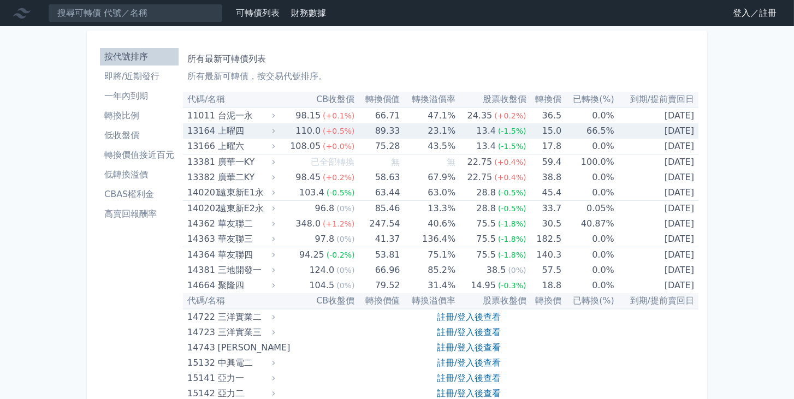
click at [239, 129] on div "上曜四" at bounding box center [245, 130] width 55 height 15
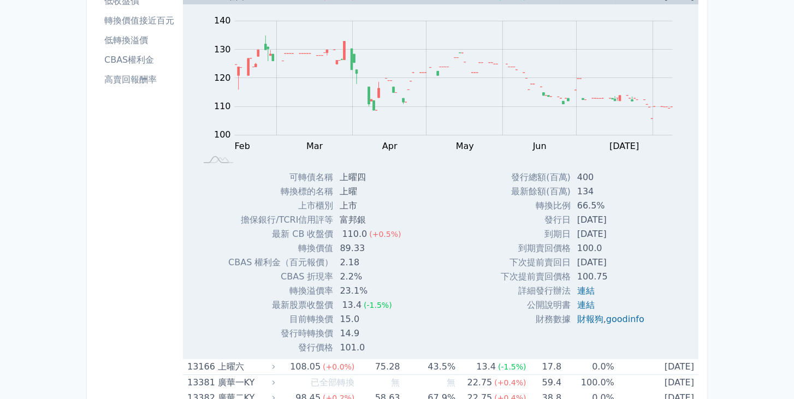
scroll to position [125, 0]
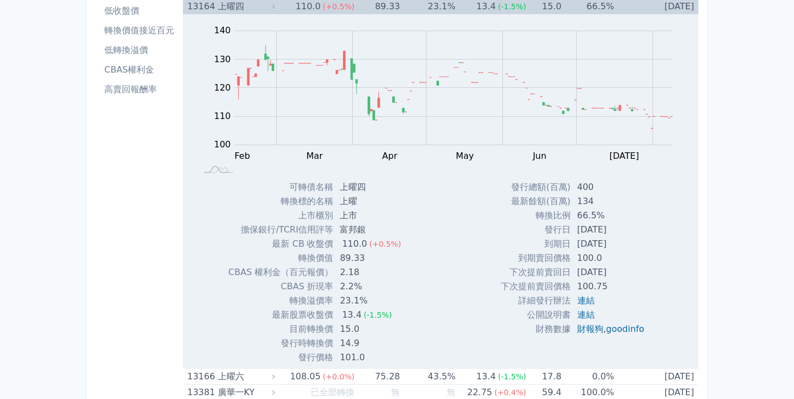
click at [341, 229] on td "富邦銀" at bounding box center [371, 230] width 76 height 14
drag, startPoint x: 365, startPoint y: 230, endPoint x: 341, endPoint y: 229, distance: 24.0
click at [341, 229] on td "富邦銀" at bounding box center [371, 230] width 76 height 14
click at [350, 229] on td "富邦銀" at bounding box center [371, 230] width 76 height 14
click at [360, 229] on td "富邦銀" at bounding box center [371, 230] width 76 height 14
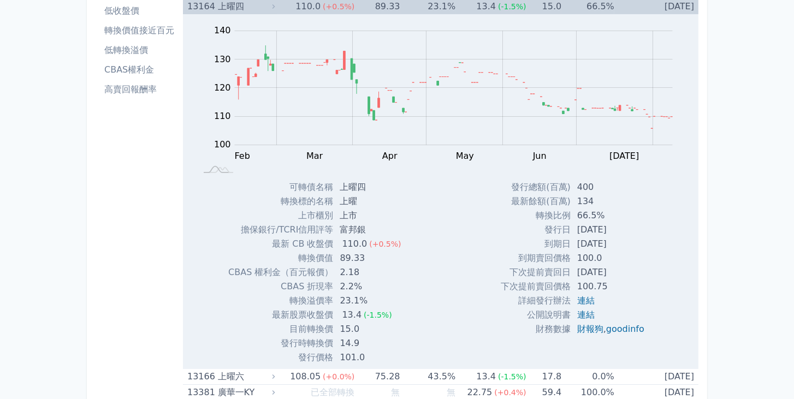
click at [363, 229] on td "富邦銀" at bounding box center [371, 230] width 76 height 14
drag, startPoint x: 365, startPoint y: 230, endPoint x: 343, endPoint y: 229, distance: 21.9
click at [343, 229] on td "富邦銀" at bounding box center [371, 230] width 76 height 14
click at [351, 229] on td "富邦銀" at bounding box center [371, 230] width 76 height 14
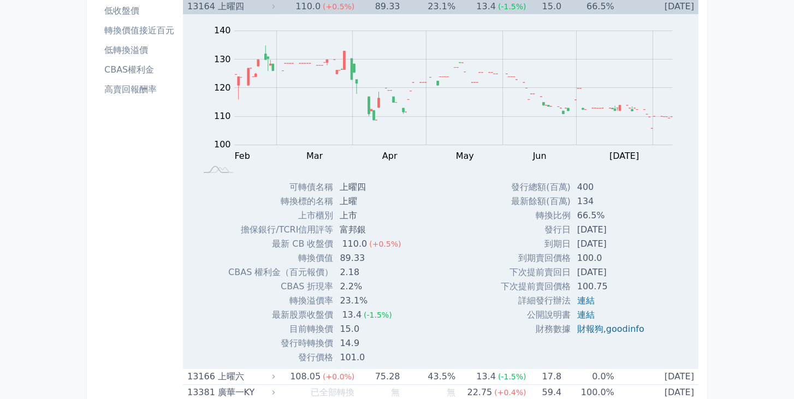
click at [358, 229] on td "富邦銀" at bounding box center [371, 230] width 76 height 14
click at [350, 228] on td "富邦銀" at bounding box center [371, 230] width 76 height 14
click at [358, 228] on td "富邦銀" at bounding box center [371, 230] width 76 height 14
click at [348, 228] on td "富邦銀" at bounding box center [371, 230] width 76 height 14
click at [358, 228] on td "富邦銀" at bounding box center [371, 230] width 76 height 14
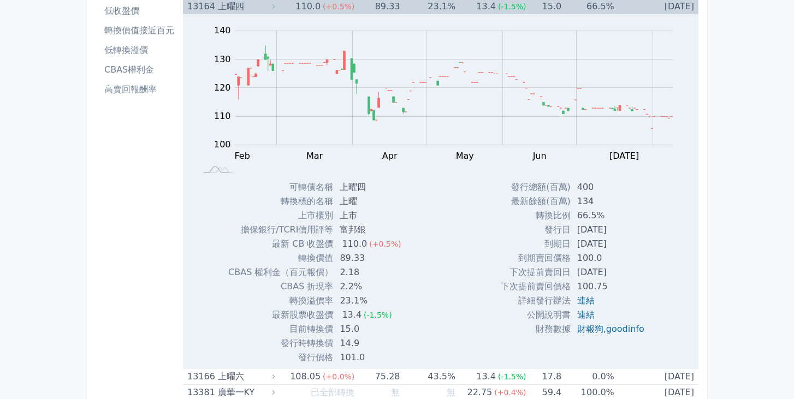
click at [348, 228] on td "富邦銀" at bounding box center [371, 230] width 76 height 14
click at [356, 229] on td "富邦銀" at bounding box center [371, 230] width 76 height 14
click at [348, 229] on td "富邦銀" at bounding box center [371, 230] width 76 height 14
click at [357, 229] on td "富邦銀" at bounding box center [371, 230] width 76 height 14
click at [347, 229] on td "富邦銀" at bounding box center [371, 230] width 76 height 14
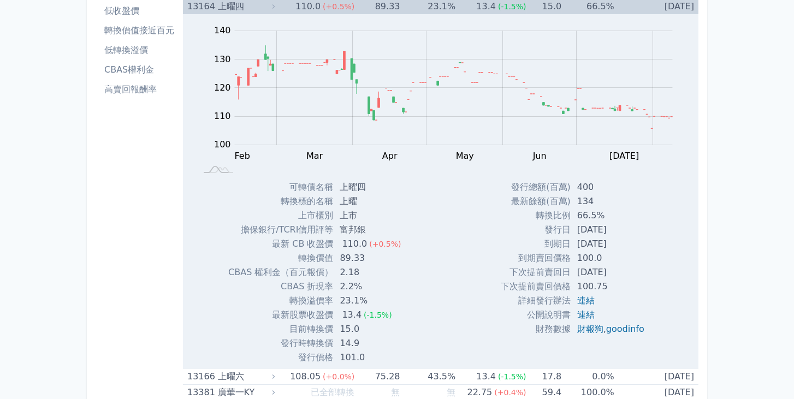
click at [357, 228] on td "富邦銀" at bounding box center [371, 230] width 76 height 14
click at [344, 228] on td "富邦銀" at bounding box center [371, 230] width 76 height 14
click at [359, 228] on td "富邦銀" at bounding box center [371, 230] width 76 height 14
click at [351, 228] on td "富邦銀" at bounding box center [371, 230] width 76 height 14
